Goal: Task Accomplishment & Management: Manage account settings

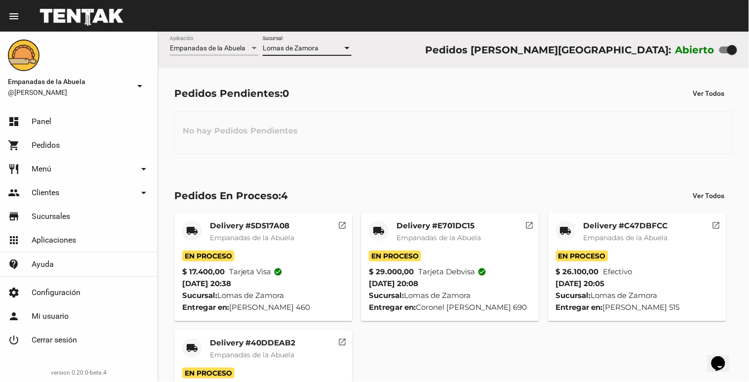
click at [302, 48] on span "Lomas de Zamora" at bounding box center [291, 48] width 56 height 8
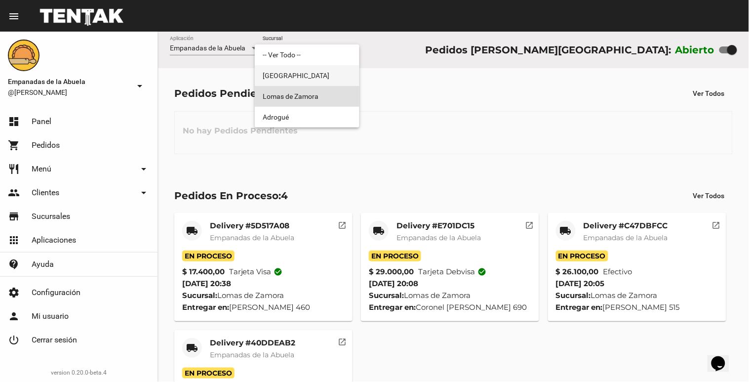
click at [290, 80] on span "[GEOGRAPHIC_DATA]" at bounding box center [307, 75] width 89 height 21
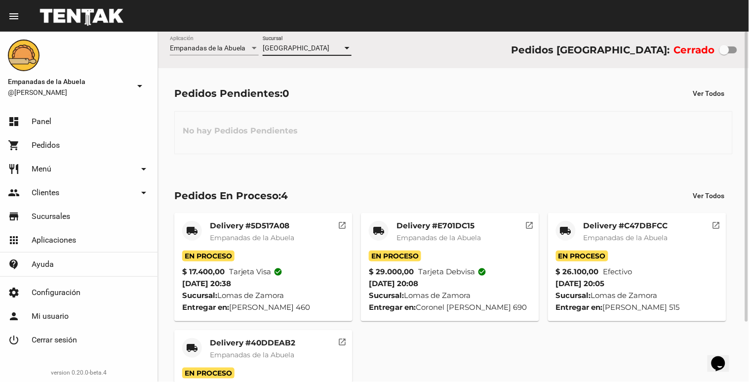
click at [297, 50] on span "[GEOGRAPHIC_DATA]" at bounding box center [296, 48] width 67 height 8
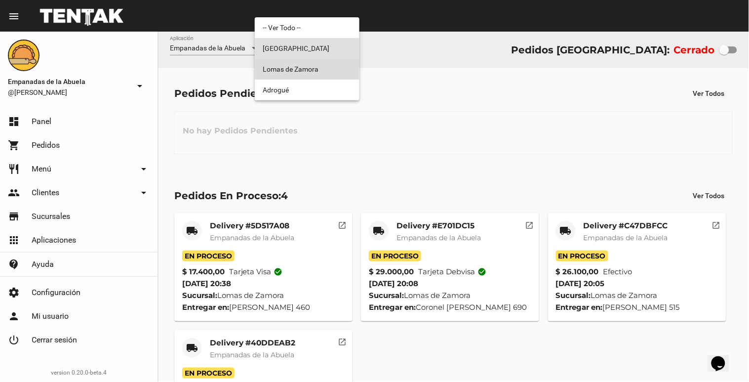
click at [297, 65] on span "Lomas de Zamora" at bounding box center [307, 69] width 89 height 21
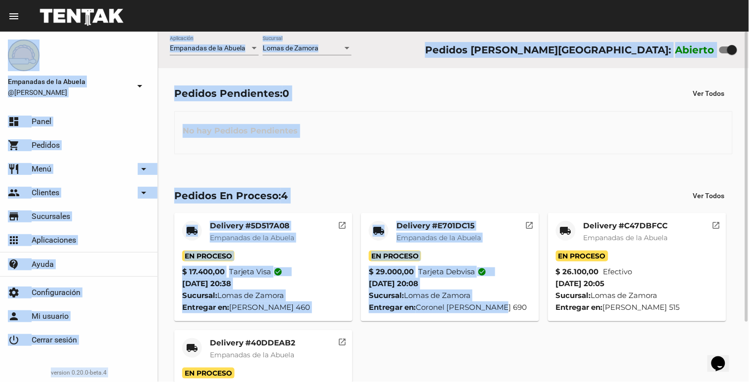
drag, startPoint x: 519, startPoint y: 402, endPoint x: 519, endPoint y: 369, distance: 33.1
click at [522, 378] on div "local_shipping Delivery #5D517A08 Empanadas de la Abuela En Proceso $ 17.400,00…" at bounding box center [453, 324] width 567 height 233
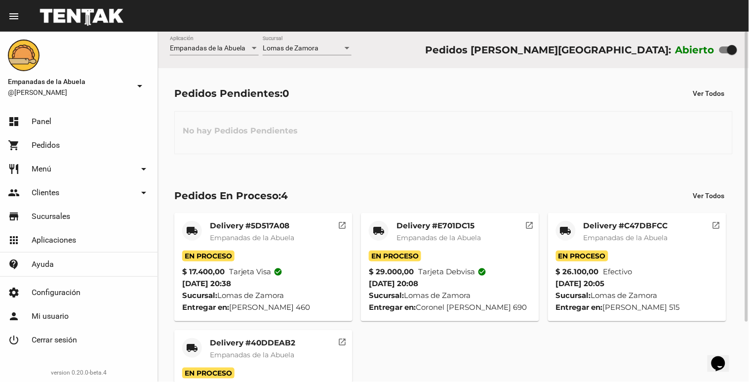
click at [518, 358] on div "local_shipping Delivery #5D517A08 Empanadas de la Abuela En Proceso $ 17.400,00…" at bounding box center [453, 324] width 567 height 233
click at [736, 45] on div at bounding box center [732, 50] width 10 height 10
click at [724, 53] on input "checkbox" at bounding box center [724, 53] width 0 height 0
click at [719, 49] on div at bounding box center [728, 49] width 18 height 7
click at [724, 53] on input "checkbox" at bounding box center [724, 53] width 0 height 0
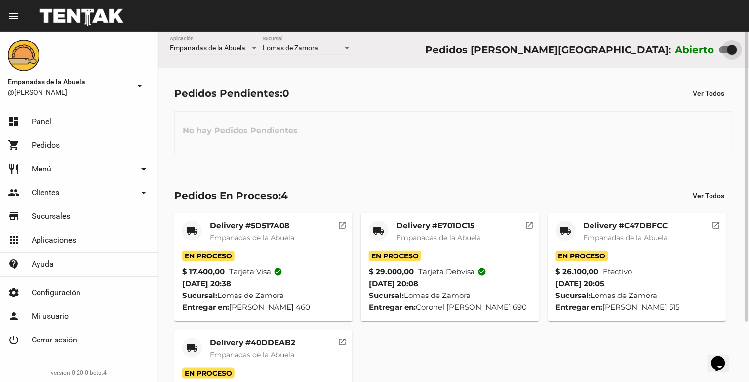
checkbox input "false"
